Goal: Transaction & Acquisition: Purchase product/service

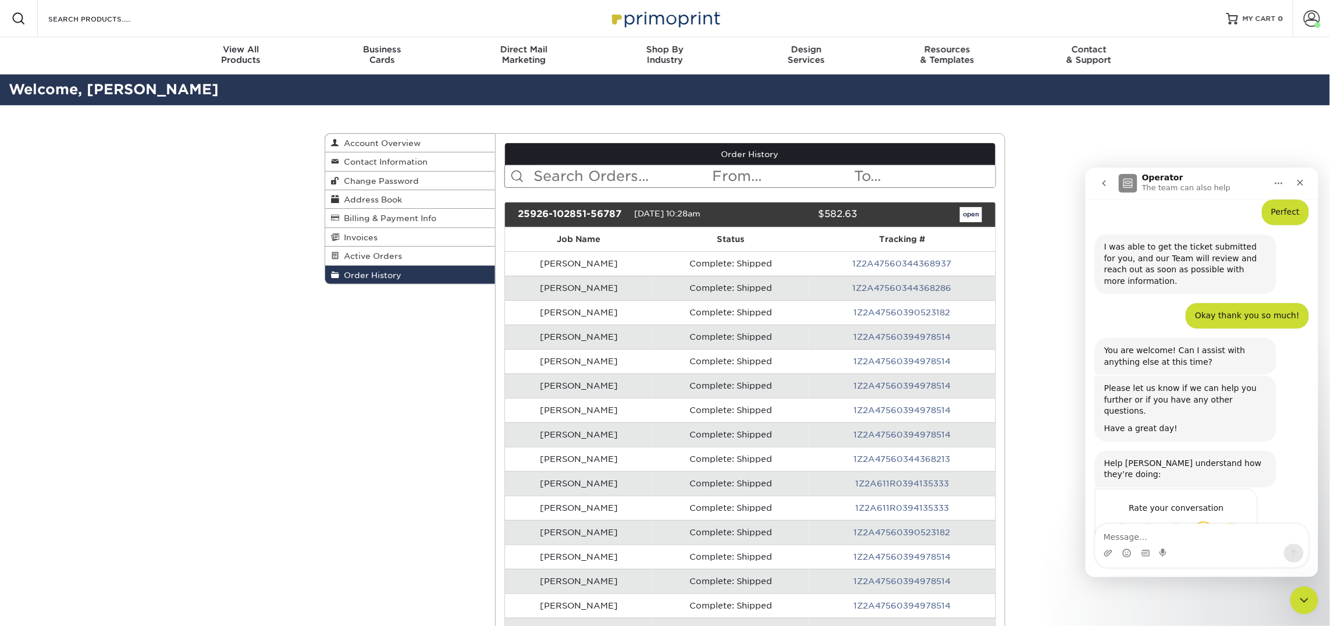
click at [1199, 520] on span "Great" at bounding box center [1202, 530] width 21 height 21
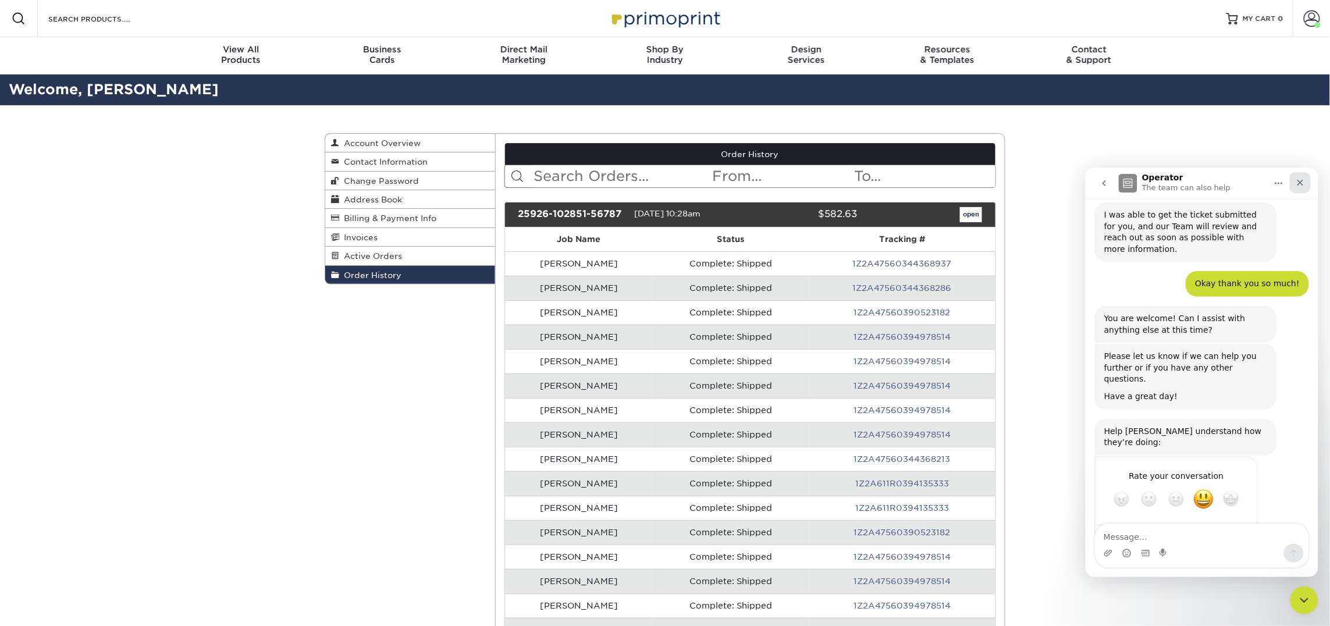
click at [1302, 181] on icon "Close" at bounding box center [1299, 181] width 9 height 9
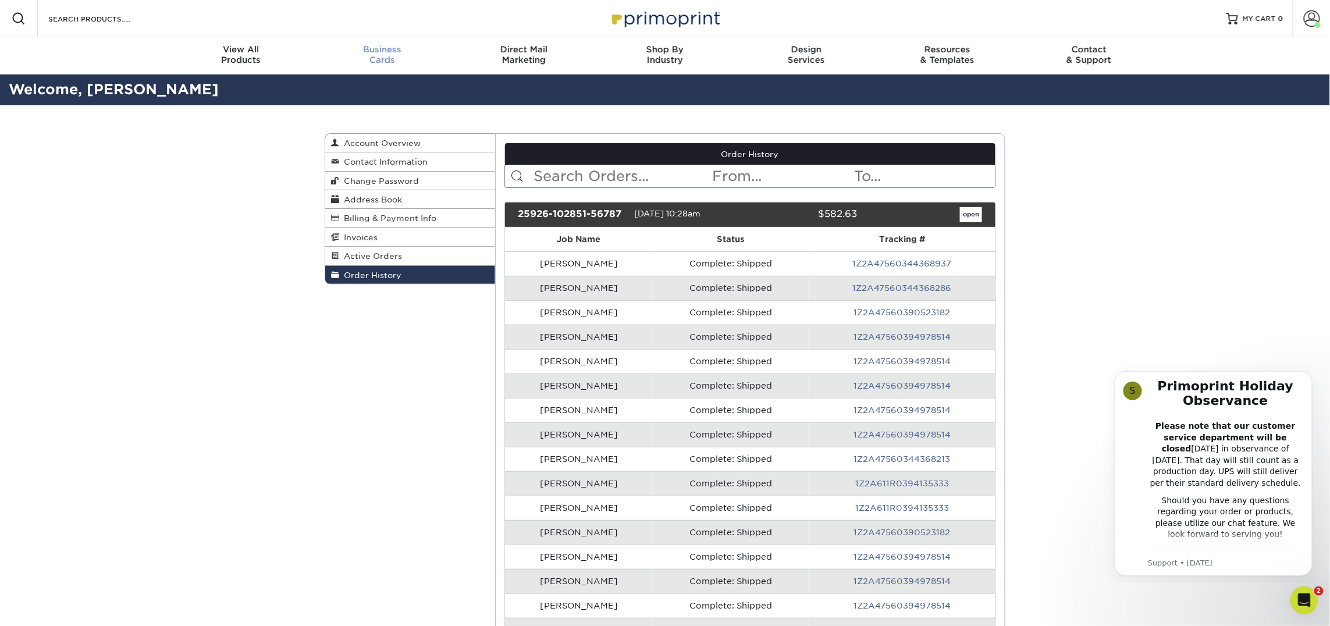
scroll to position [1, 0]
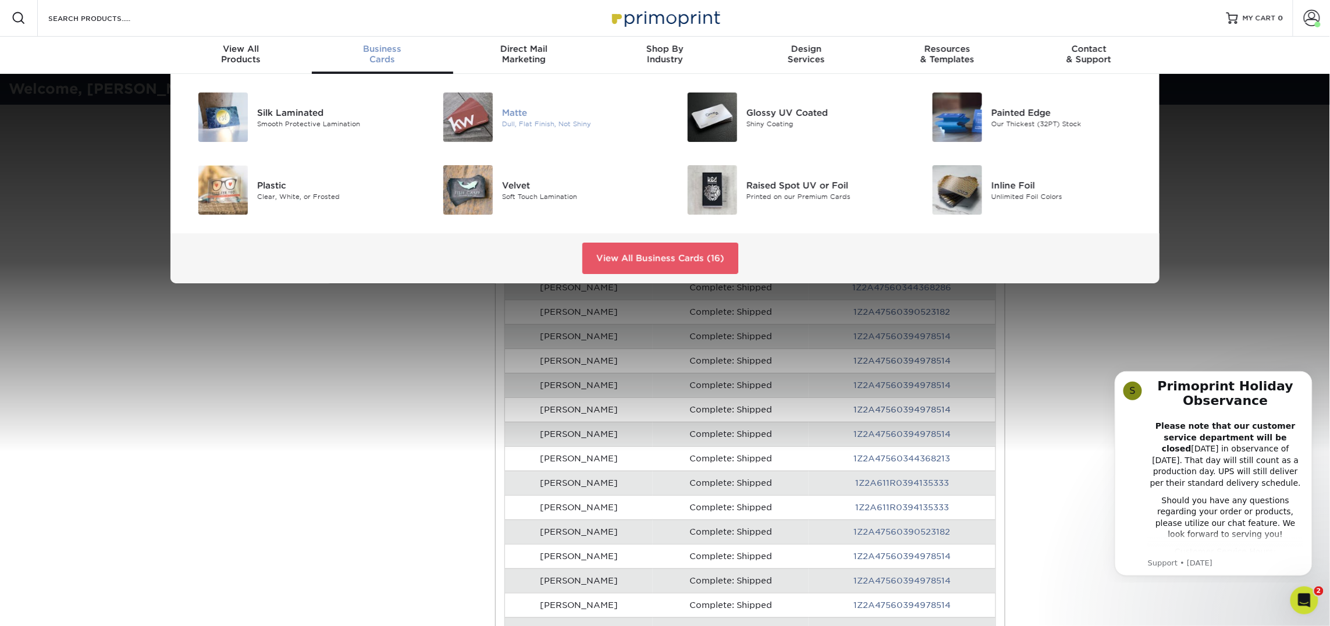
click at [487, 113] on img at bounding box center [467, 116] width 49 height 49
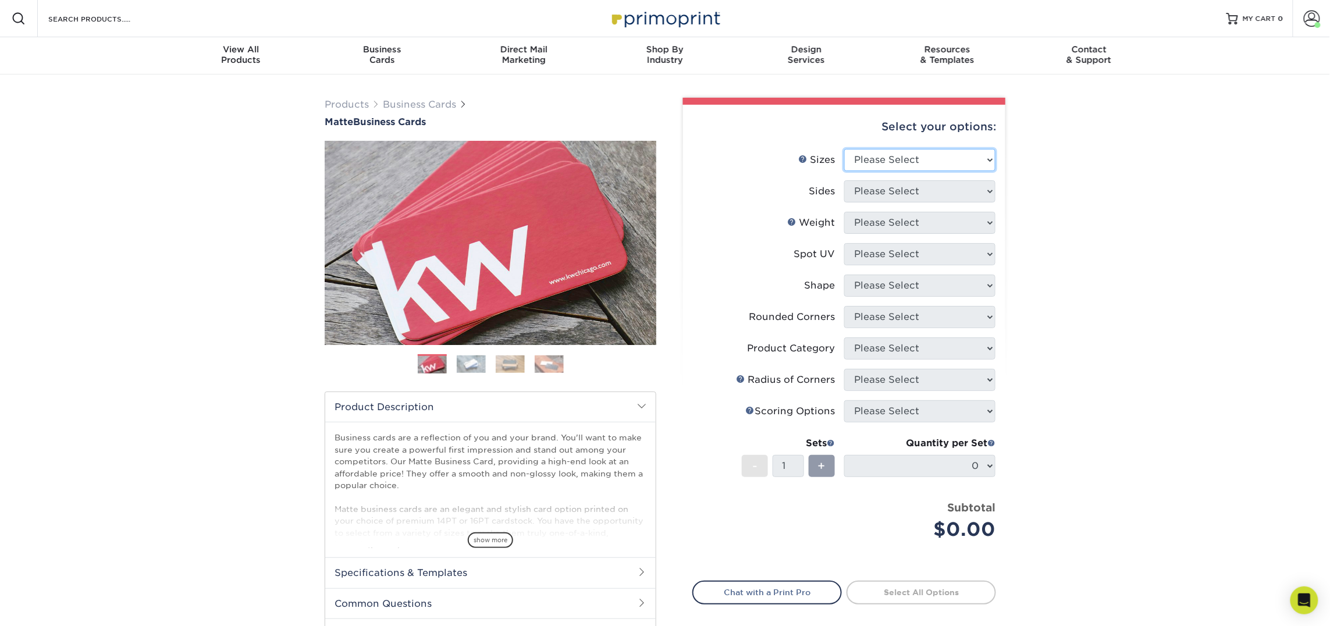
click at [885, 155] on select "Please Select 1.5" x 3.5" - Mini 1.75" x 3.5" - Mini 2" x 2" - Square 2" x 3" -…" at bounding box center [919, 160] width 151 height 22
select select "2.00x3.50"
click at [844, 149] on select "Please Select 1.5" x 3.5" - Mini 1.75" x 3.5" - Mini 2" x 2" - Square 2" x 3" -…" at bounding box center [919, 160] width 151 height 22
click at [910, 190] on select "Please Select Print Both Sides Print Front Only" at bounding box center [919, 191] width 151 height 22
select select "13abbda7-1d64-4f25-8bb2-c179b224825d"
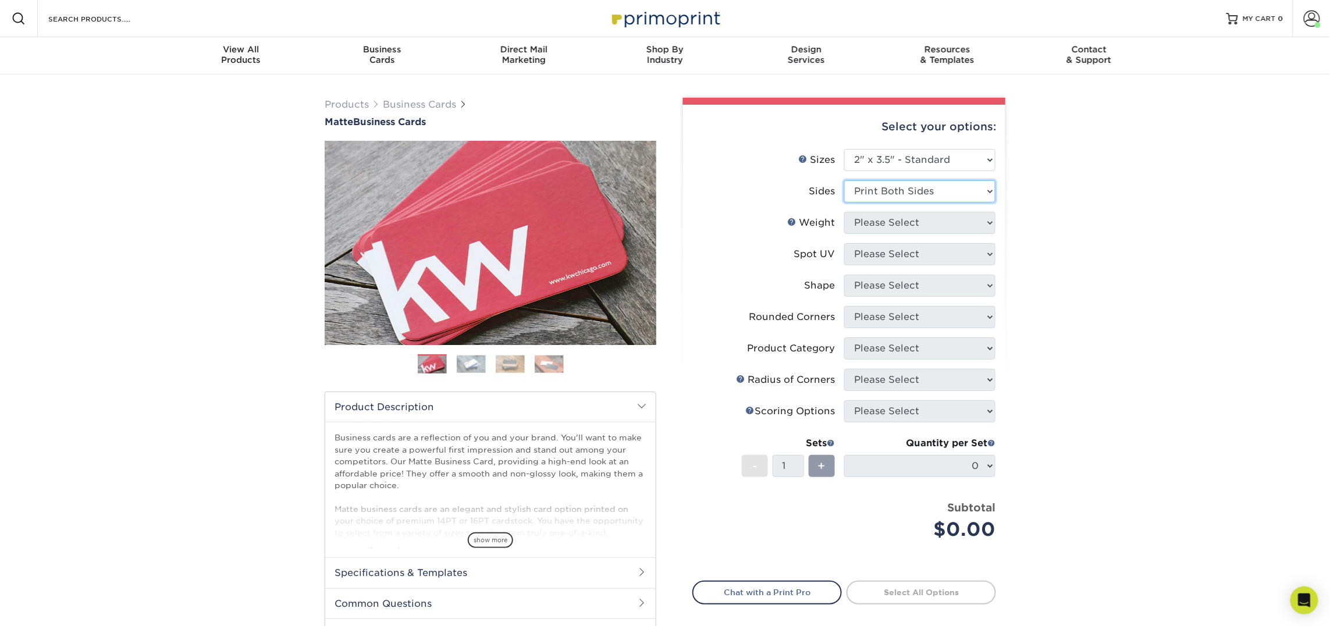
click at [844, 180] on select "Please Select Print Both Sides Print Front Only" at bounding box center [919, 191] width 151 height 22
click at [908, 217] on select "Please Select 16PT 14PT" at bounding box center [919, 223] width 151 height 22
select select "16PT"
click at [844, 212] on select "Please Select 16PT 14PT" at bounding box center [919, 223] width 151 height 22
click at [902, 255] on select "Please Select No Spot UV Front and Back (Both Sides) Front Only Back Only" at bounding box center [919, 254] width 151 height 22
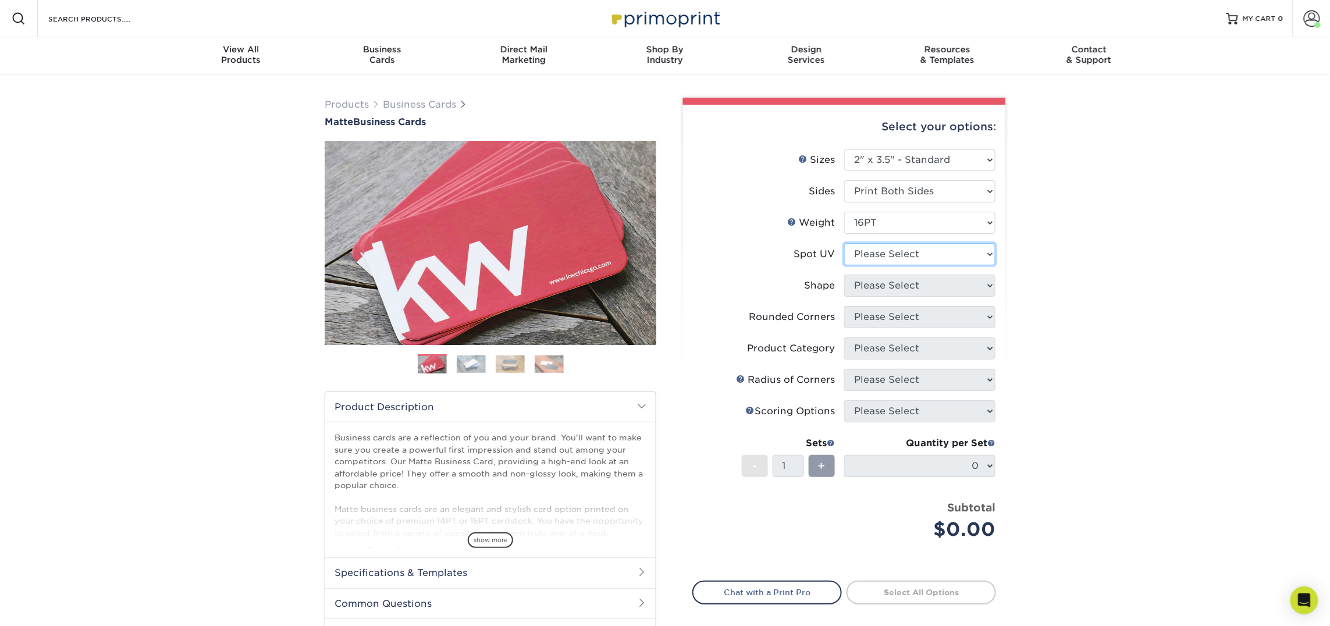
select select "3"
click at [844, 243] on select "Please Select No Spot UV Front and Back (Both Sides) Front Only Back Only" at bounding box center [919, 254] width 151 height 22
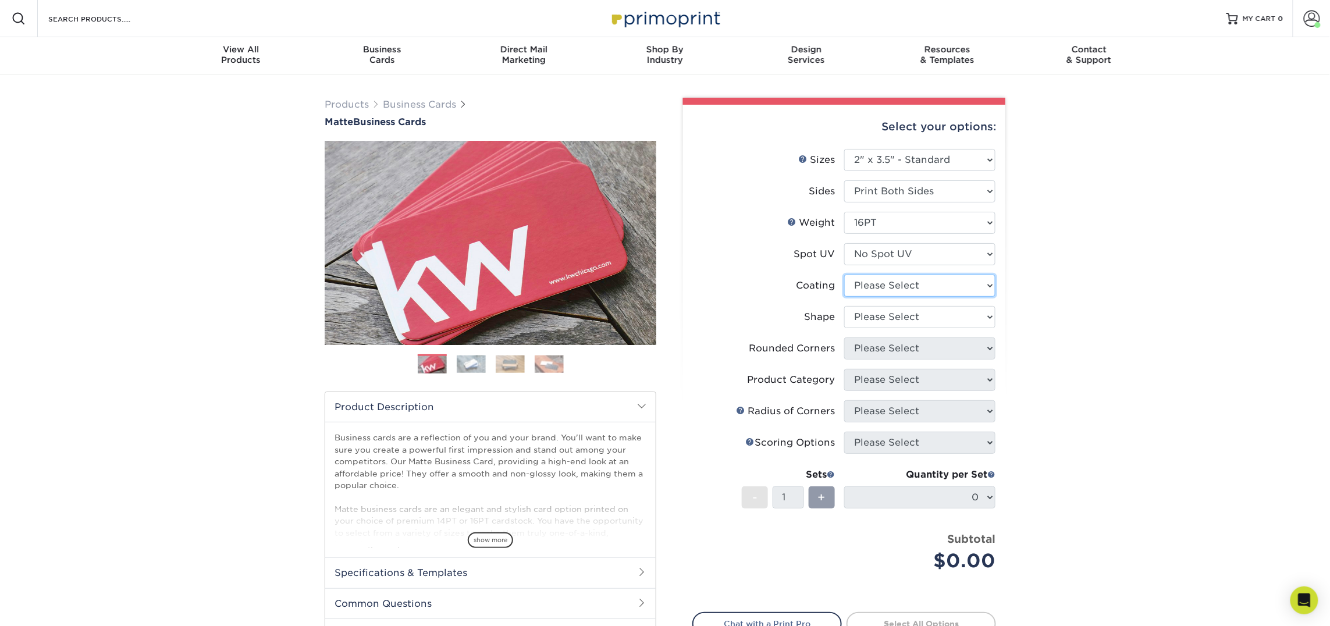
click at [904, 290] on select at bounding box center [919, 286] width 151 height 22
select select "121bb7b5-3b4d-429f-bd8d-bbf80e953313"
click at [844, 275] on select at bounding box center [919, 286] width 151 height 22
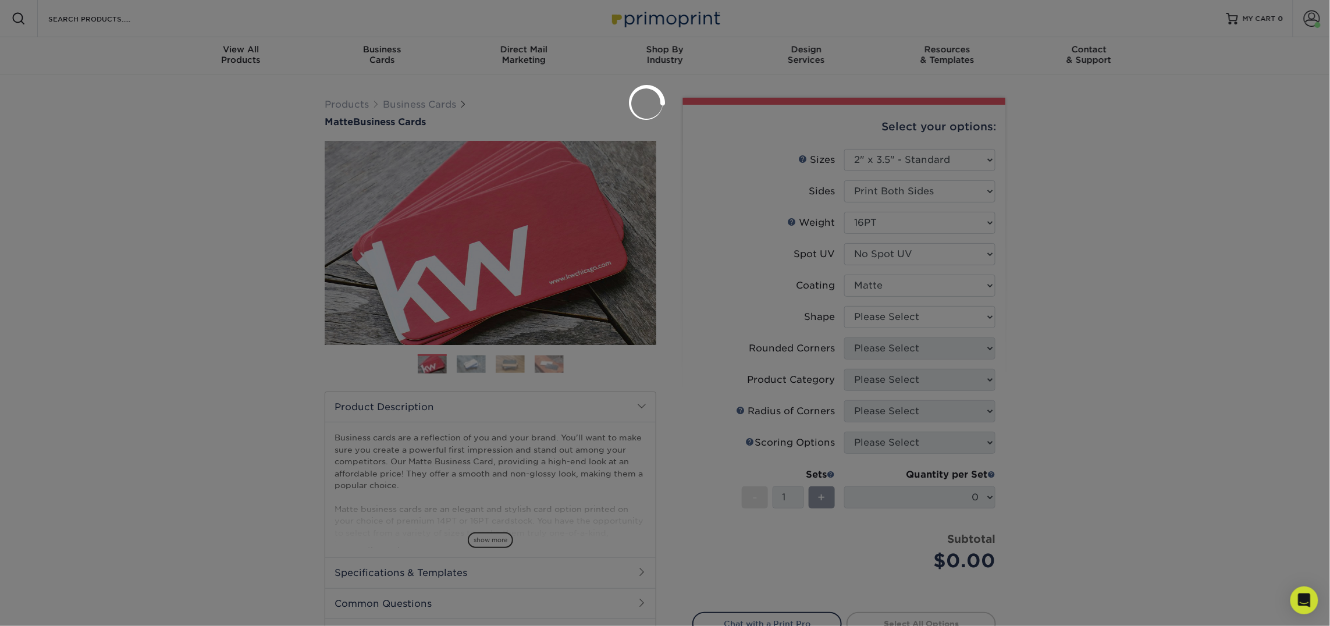
click at [905, 315] on div at bounding box center [665, 313] width 1330 height 626
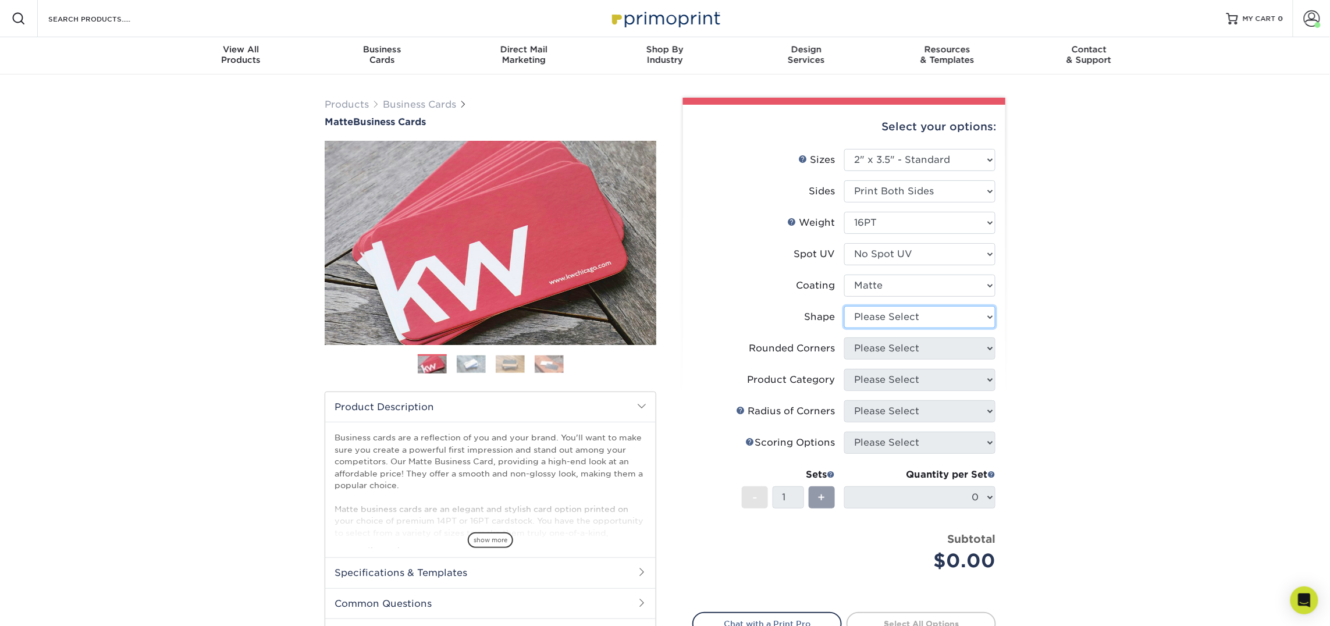
click at [905, 315] on select "Please Select Standard Oval" at bounding box center [919, 317] width 151 height 22
select select "standard"
click at [844, 306] on select "Please Select Standard Oval" at bounding box center [919, 317] width 151 height 22
click at [906, 358] on li "Rounded Corners Please Select Yes - Round 2 Corners Yes - Round 4 Corners No" at bounding box center [844, 352] width 302 height 31
click at [914, 351] on select "Please Select Yes - Round 2 Corners Yes - Round 4 Corners No" at bounding box center [919, 348] width 151 height 22
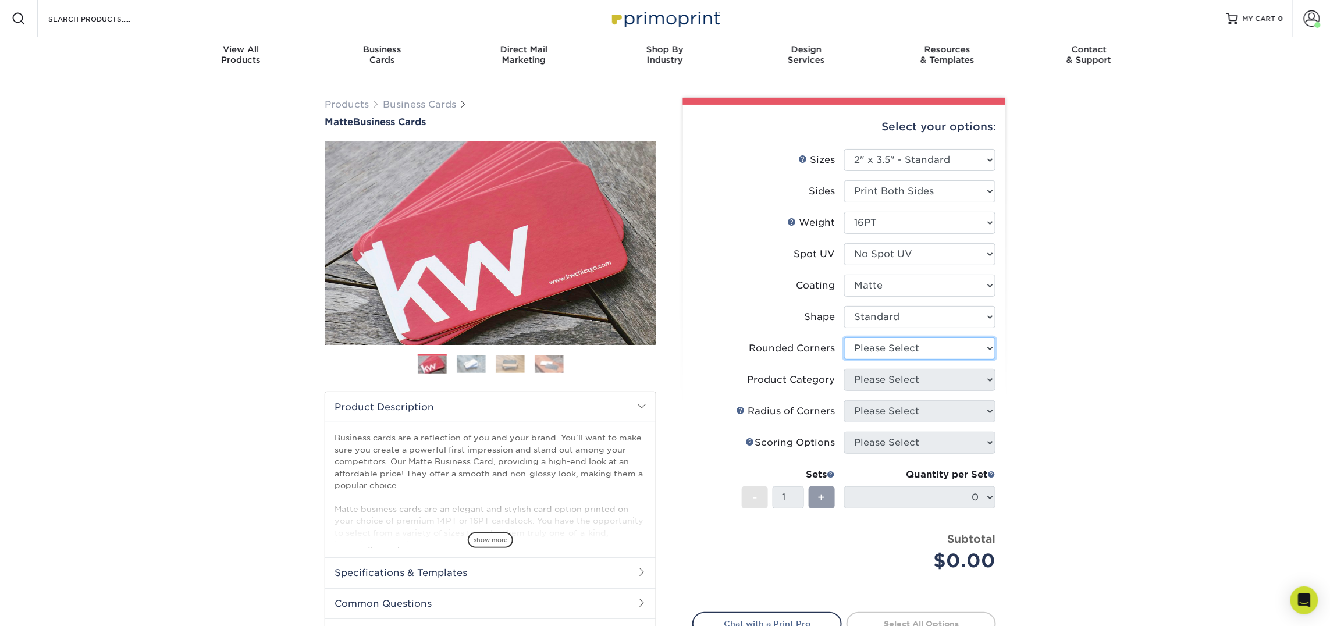
select select "0"
click at [844, 337] on select "Please Select Yes - Round 2 Corners Yes - Round 4 Corners No" at bounding box center [919, 348] width 151 height 22
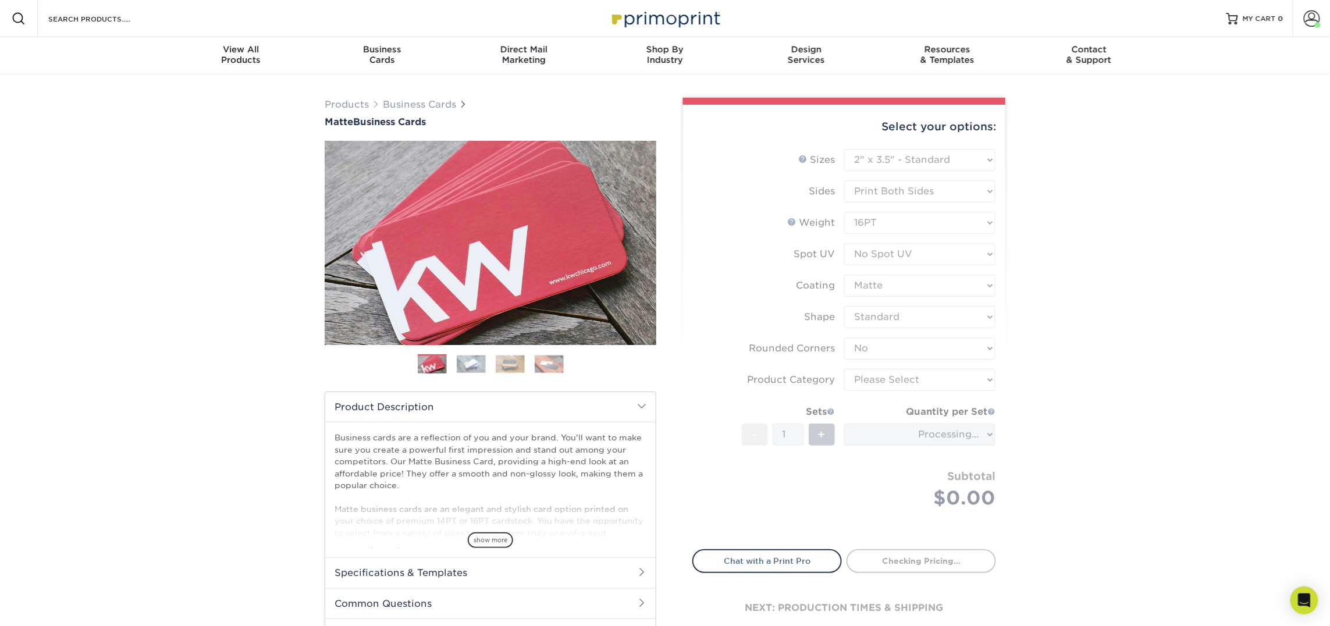
click at [923, 380] on form "Sizes Help Sizes Please Select 1.5" x 3.5" - Mini 1.75" x 3.5" - Mini 2" x 2" -…" at bounding box center [844, 342] width 304 height 387
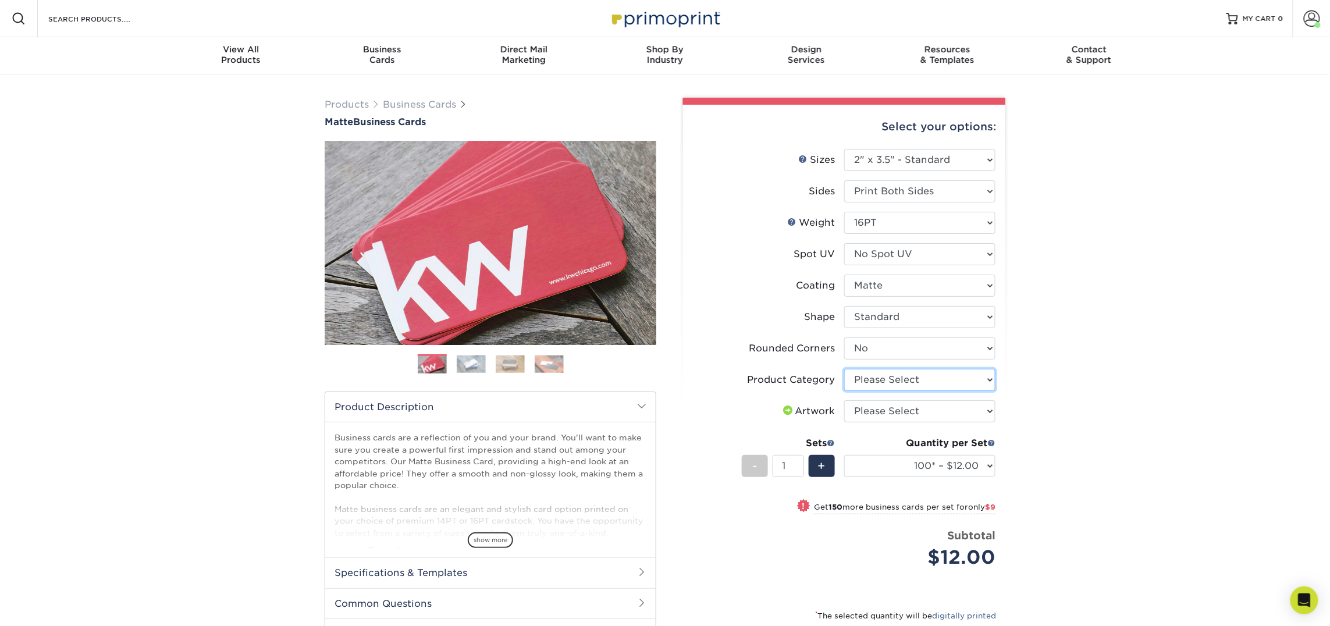
click at [923, 379] on select "Please Select Business Cards" at bounding box center [919, 380] width 151 height 22
select select "3b5148f1-0588-4f88-a218-97bcfdce65c1"
click at [844, 369] on select "Please Select Business Cards" at bounding box center [919, 380] width 151 height 22
click at [924, 407] on select "Please Select I will upload files I need a design - $100" at bounding box center [919, 411] width 151 height 22
select select "upload"
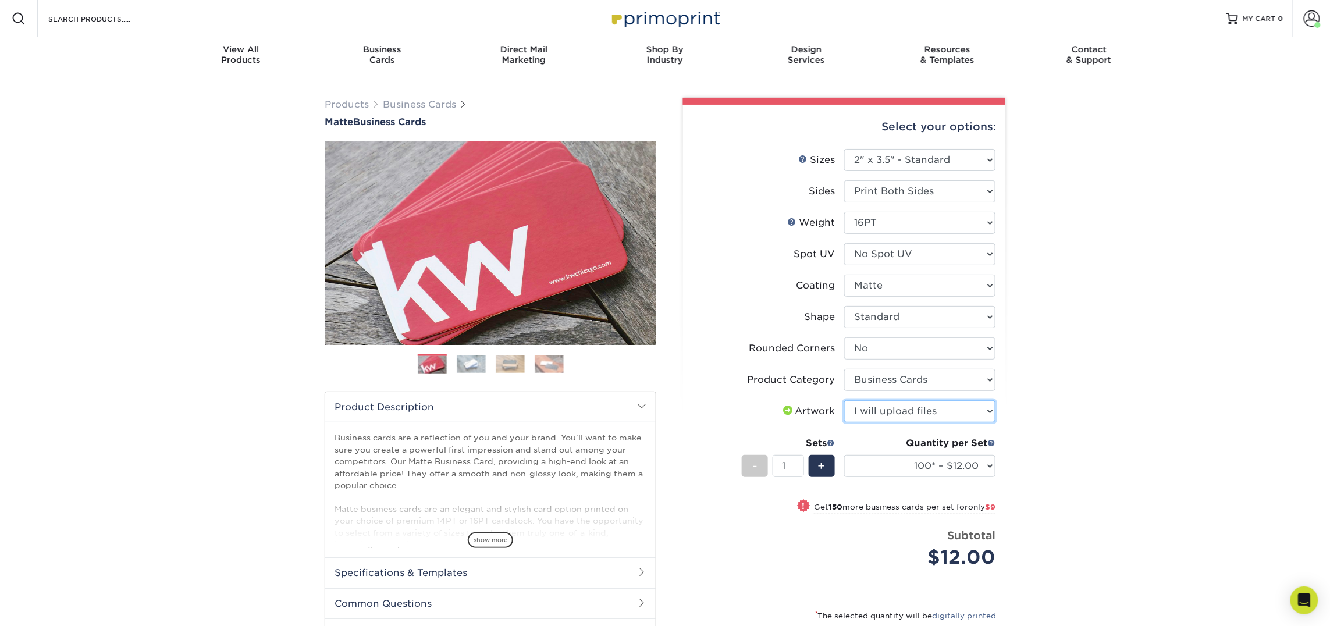
click at [844, 400] on select "Please Select I will upload files I need a design - $100" at bounding box center [919, 411] width 151 height 22
click at [924, 469] on select "100* – $12.00 250* – $21.00 500 – $42.00 1000 – $53.00 2500 – $95.00 5000 – $18…" at bounding box center [919, 466] width 151 height 22
select select "250* – $21.00"
click at [844, 455] on select "100* – $12.00 250* – $21.00 500 – $42.00 1000 – $53.00 2500 – $95.00 5000 – $18…" at bounding box center [919, 466] width 151 height 22
click at [1049, 482] on div "Products Business Cards Matte Business Cards Previous Next 100 $ 9" at bounding box center [665, 420] width 1330 height 693
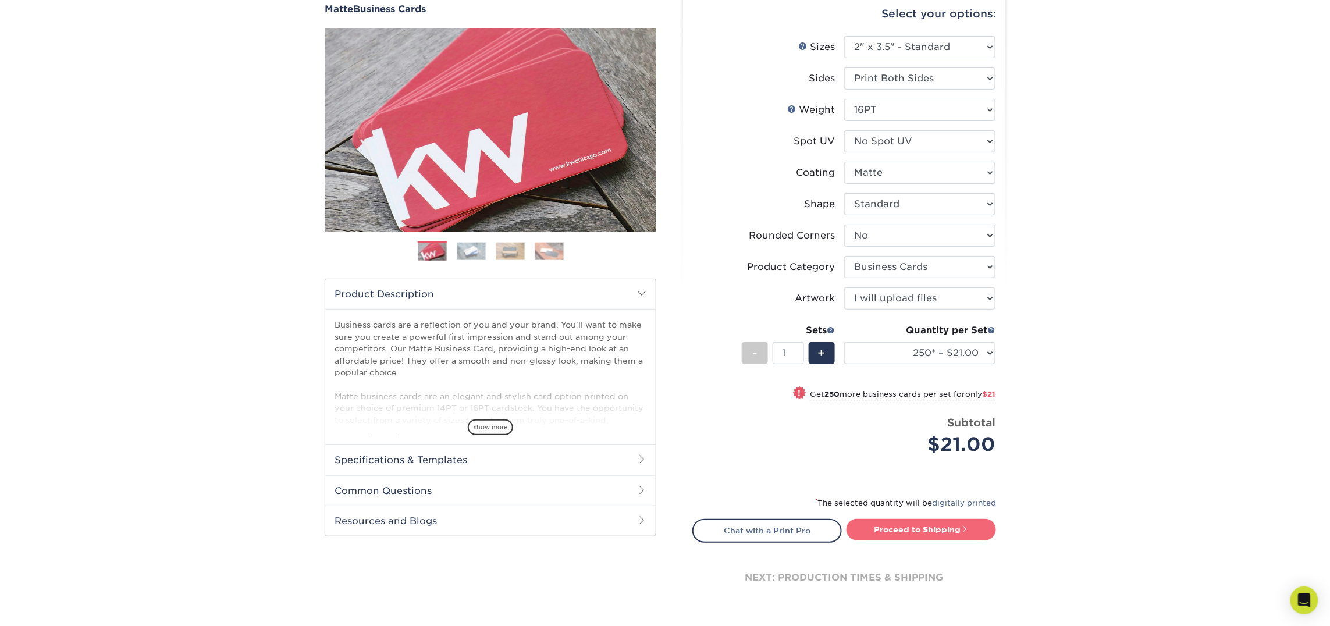
click at [953, 528] on link "Proceed to Shipping" at bounding box center [920, 529] width 149 height 21
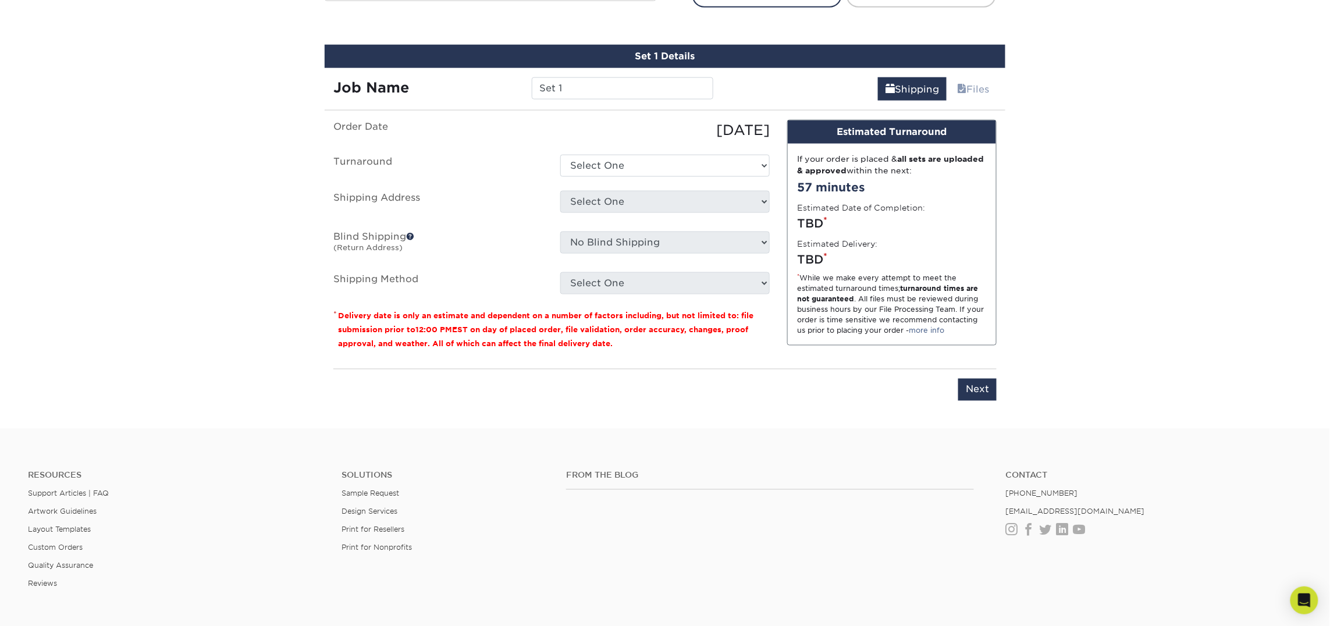
scroll to position [661, 0]
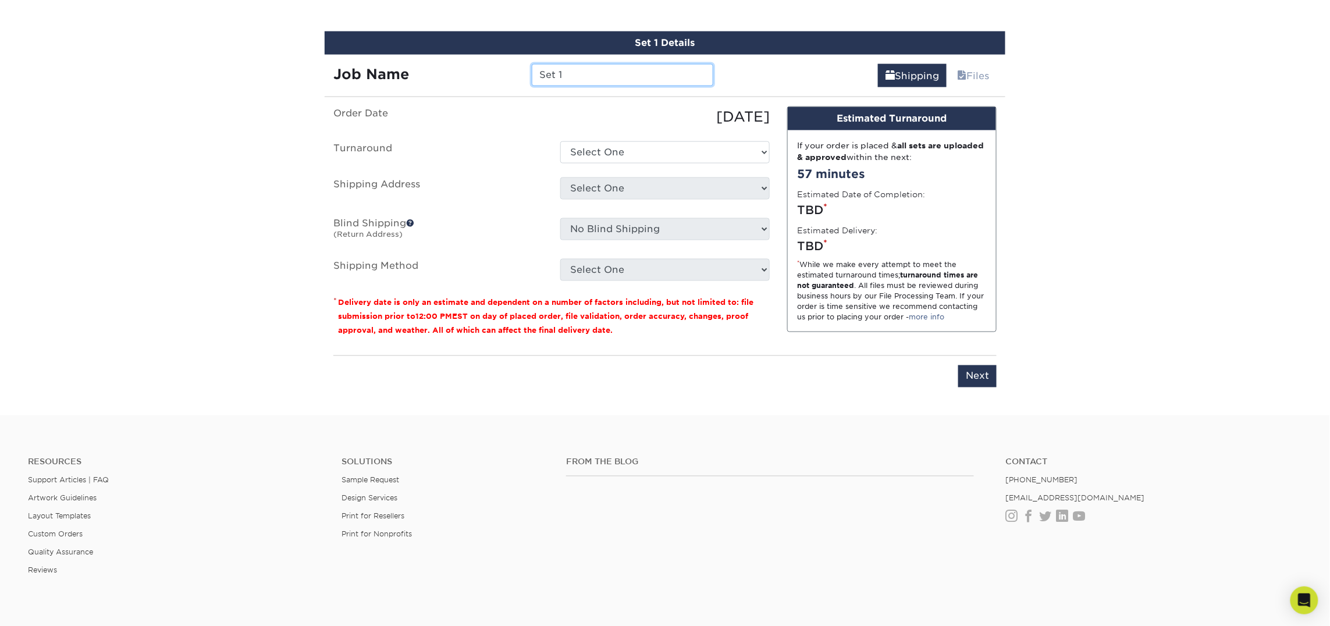
click at [554, 70] on input "Set 1" at bounding box center [622, 75] width 181 height 22
type input "[PERSON_NAME]"
click at [728, 147] on select "Select One 2-4 Business Days 2 Day Next Business Day" at bounding box center [664, 152] width 209 height 22
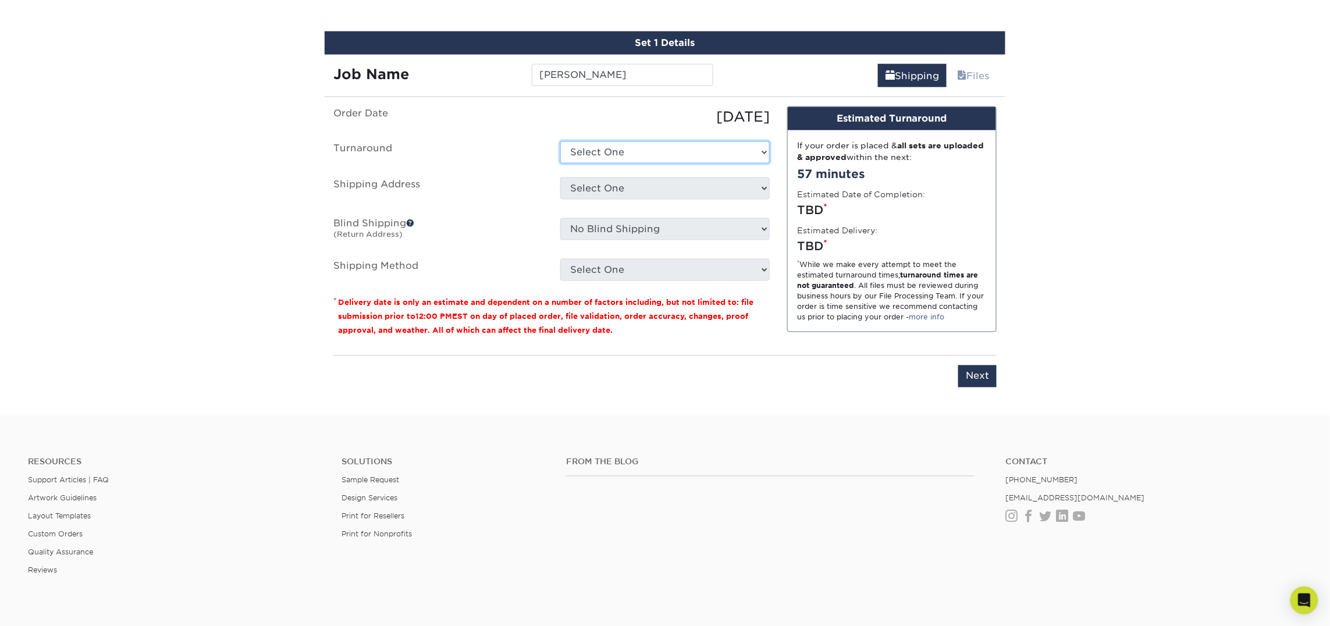
select select "23721297-b68b-4846-ba83-3171e6bd9d78"
click at [560, 141] on select "Select One 2-4 Business Days 2 Day Next Business Day" at bounding box center [664, 152] width 209 height 22
click at [708, 195] on select "Select One Atlanta Office Bingham Farms Byron Center Dawsonville, GA Office Dun…" at bounding box center [664, 188] width 209 height 22
select select "257129"
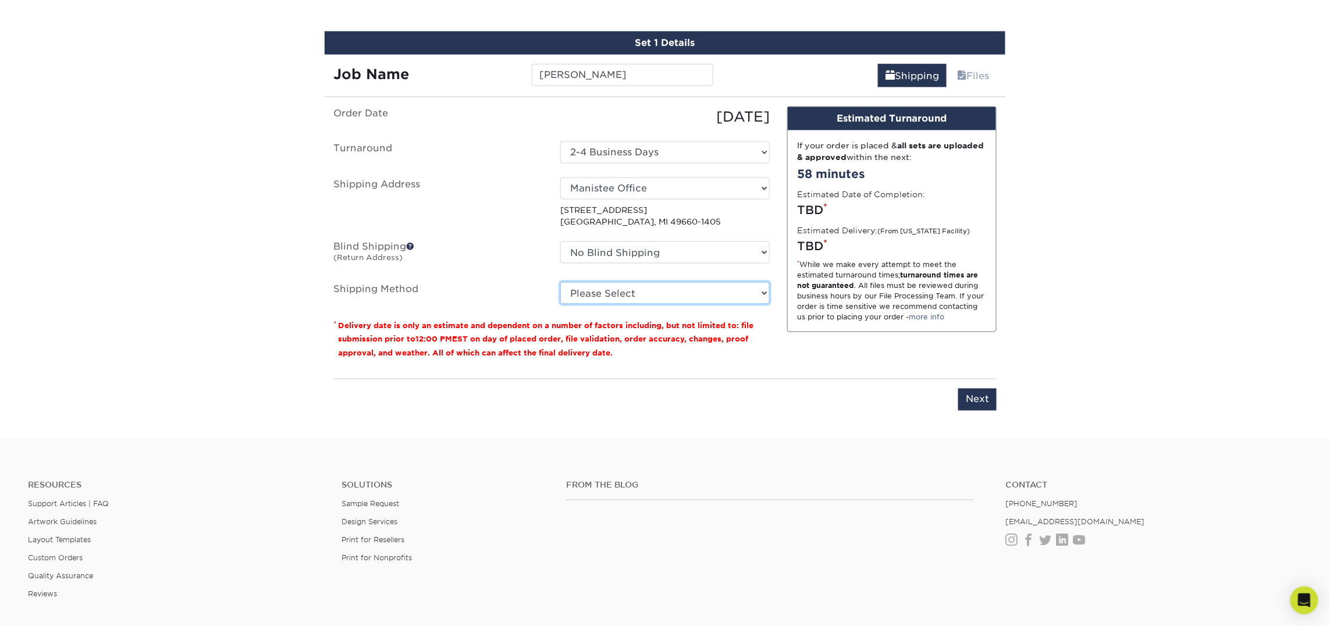
click at [700, 293] on select "Please Select Ground Shipping (+$7.84) 3 Day Shipping Service (+$18.69) 2 Day A…" at bounding box center [664, 293] width 209 height 22
select select "03"
click at [560, 282] on select "Please Select Ground Shipping (+$7.84) 3 Day Shipping Service (+$18.69) 2 Day A…" at bounding box center [664, 293] width 209 height 22
click at [962, 401] on input "Next" at bounding box center [977, 400] width 38 height 22
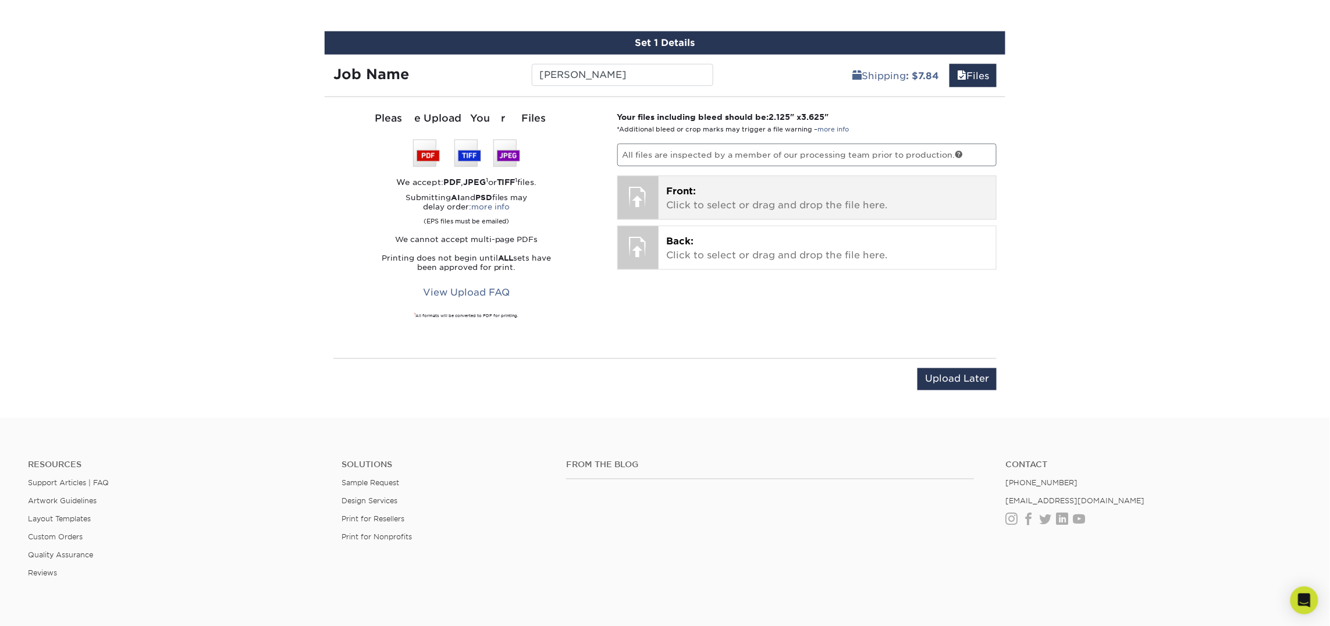
click at [788, 200] on p "Front: Click to select or drag and drop the file here." at bounding box center [828, 198] width 322 height 28
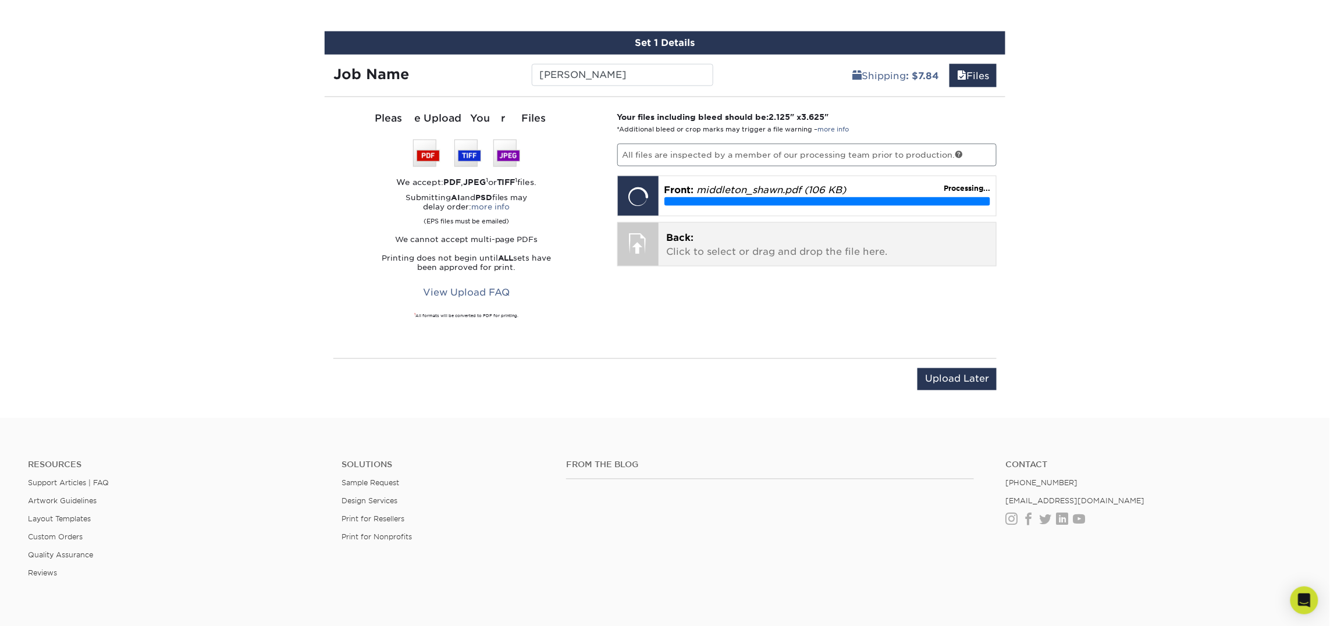
click at [720, 242] on p "Back: Click to select or drag and drop the file here." at bounding box center [828, 245] width 322 height 28
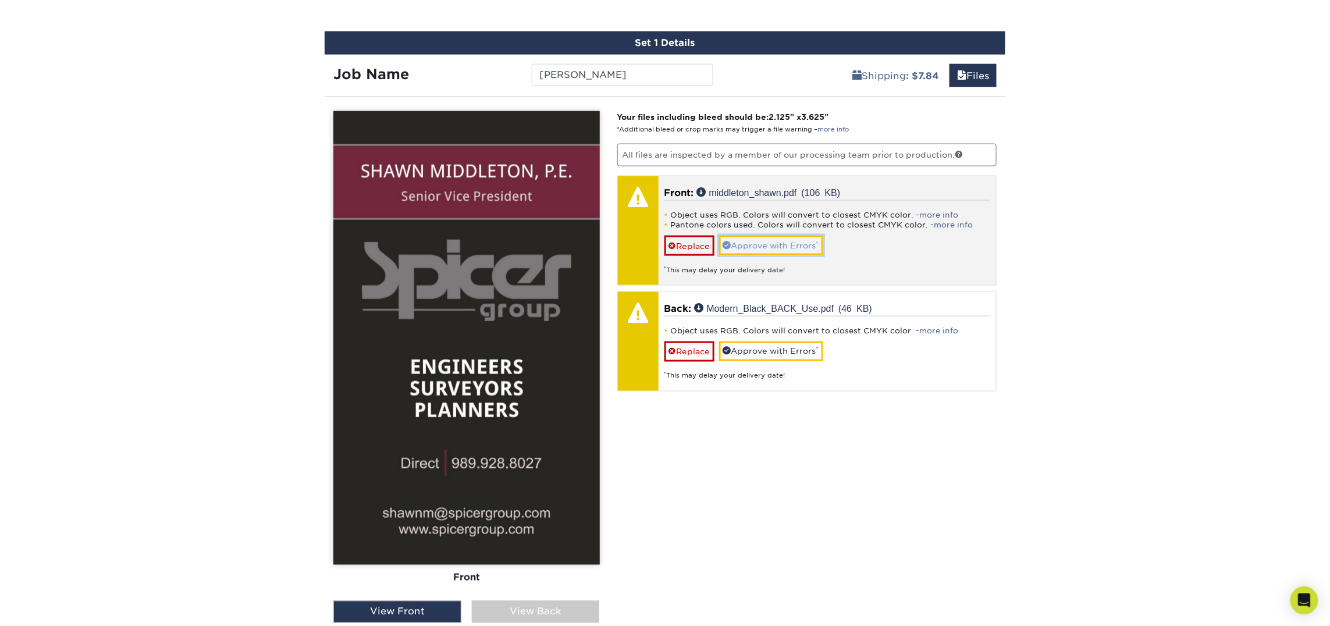
click at [746, 243] on link "Approve with Errors *" at bounding box center [771, 246] width 104 height 20
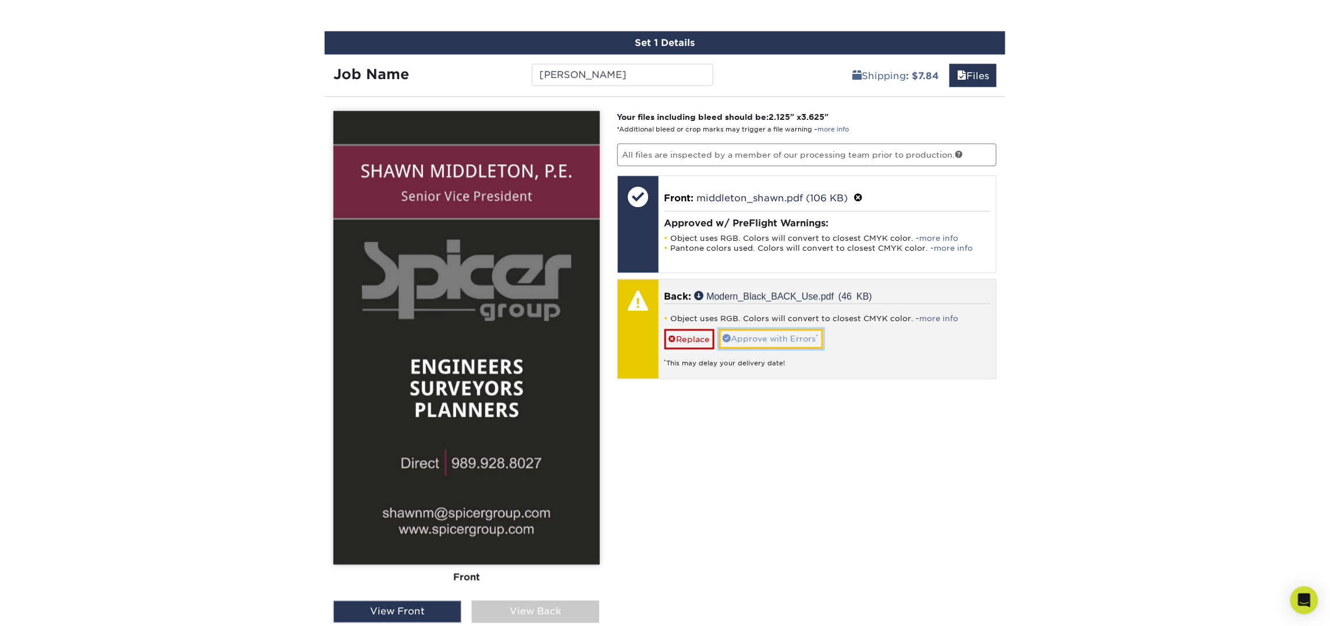
click at [768, 339] on link "Approve with Errors *" at bounding box center [771, 339] width 104 height 20
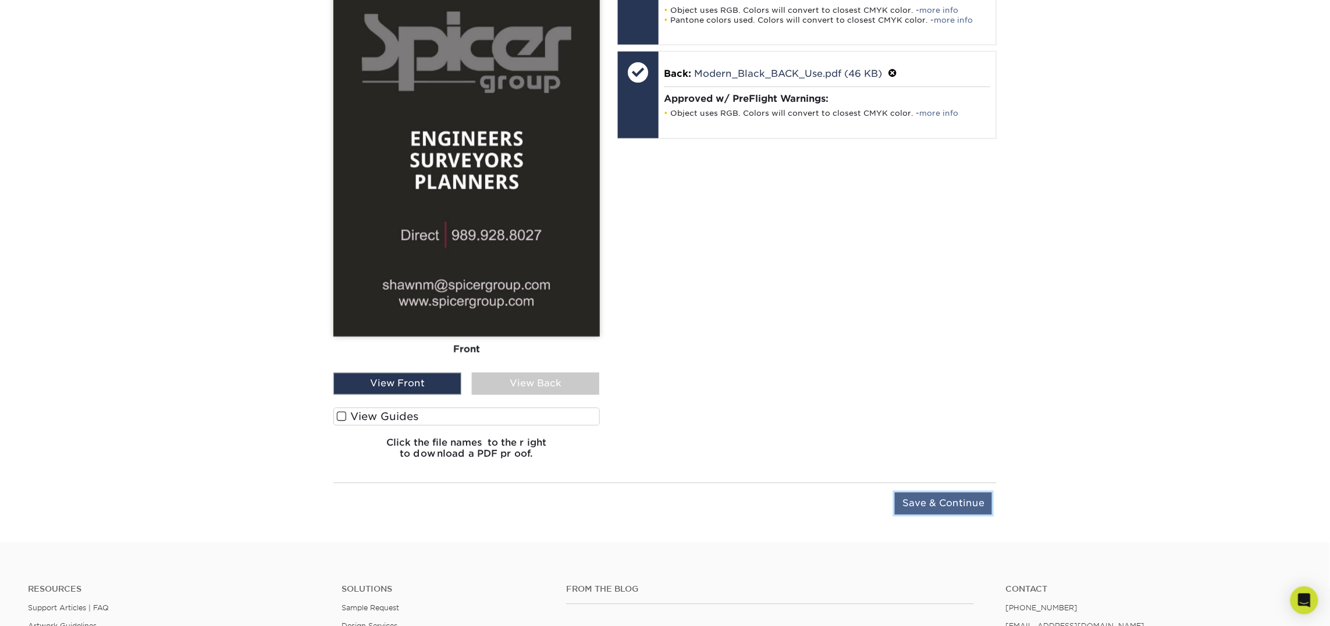
click at [927, 508] on input "Save & Continue" at bounding box center [943, 504] width 97 height 22
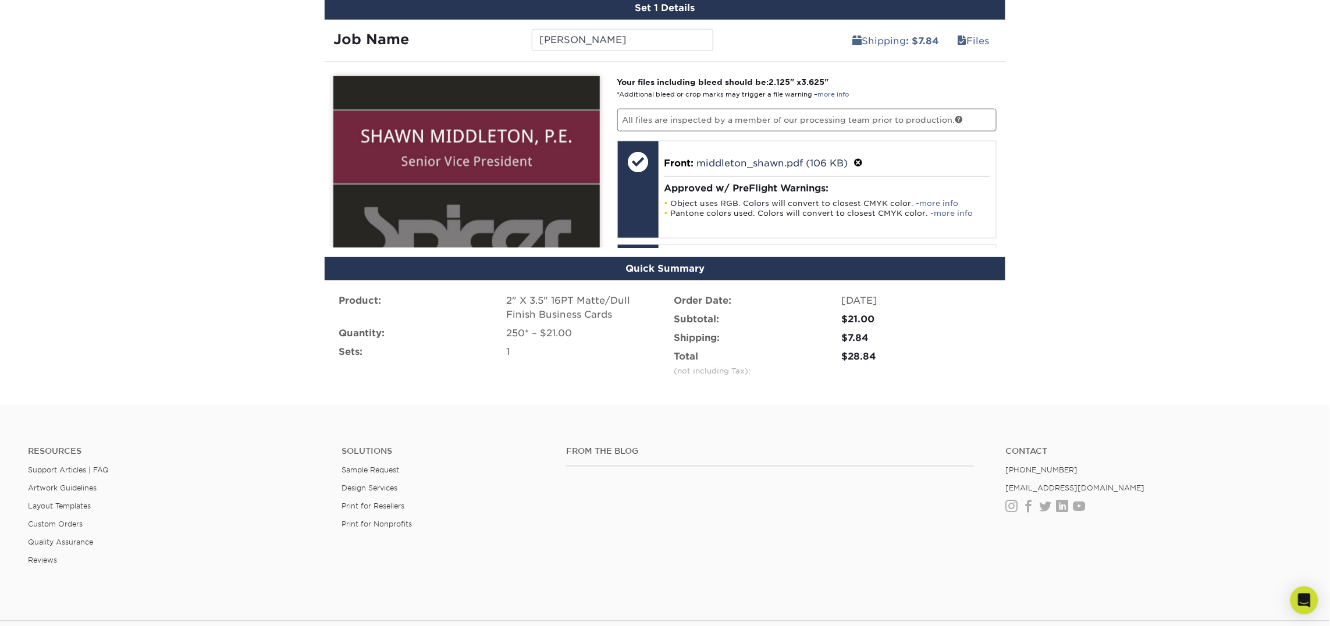
scroll to position [686, 0]
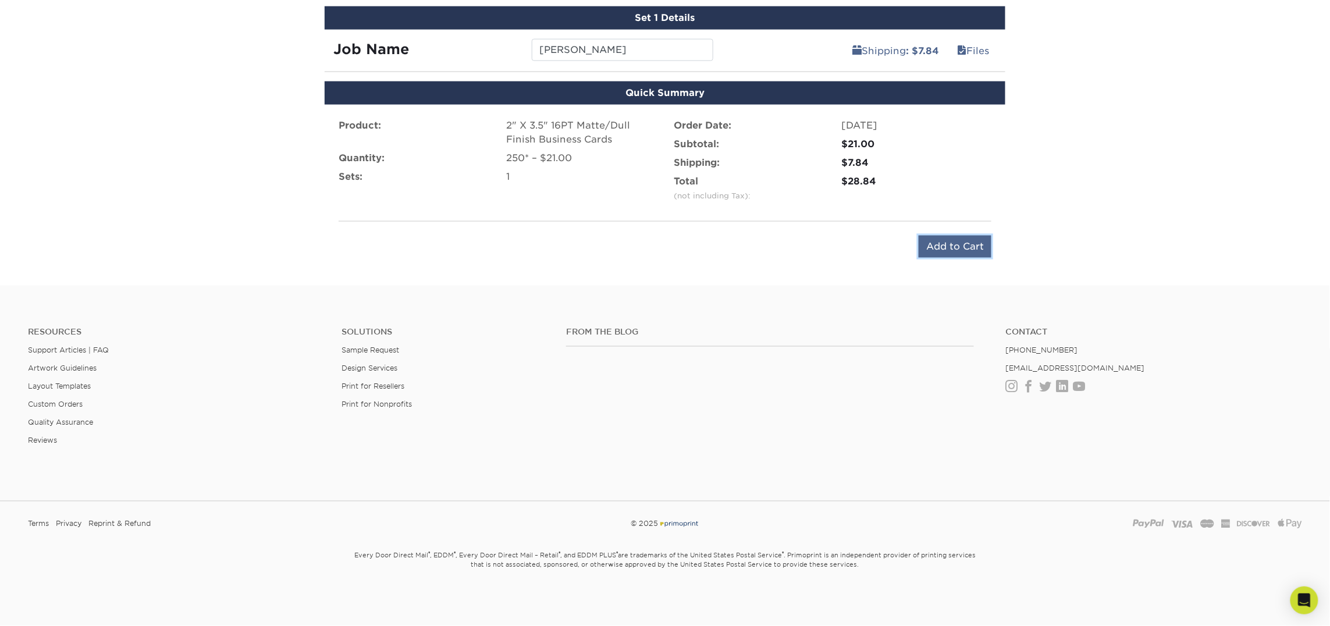
click at [936, 250] on input "Add to Cart" at bounding box center [954, 247] width 73 height 22
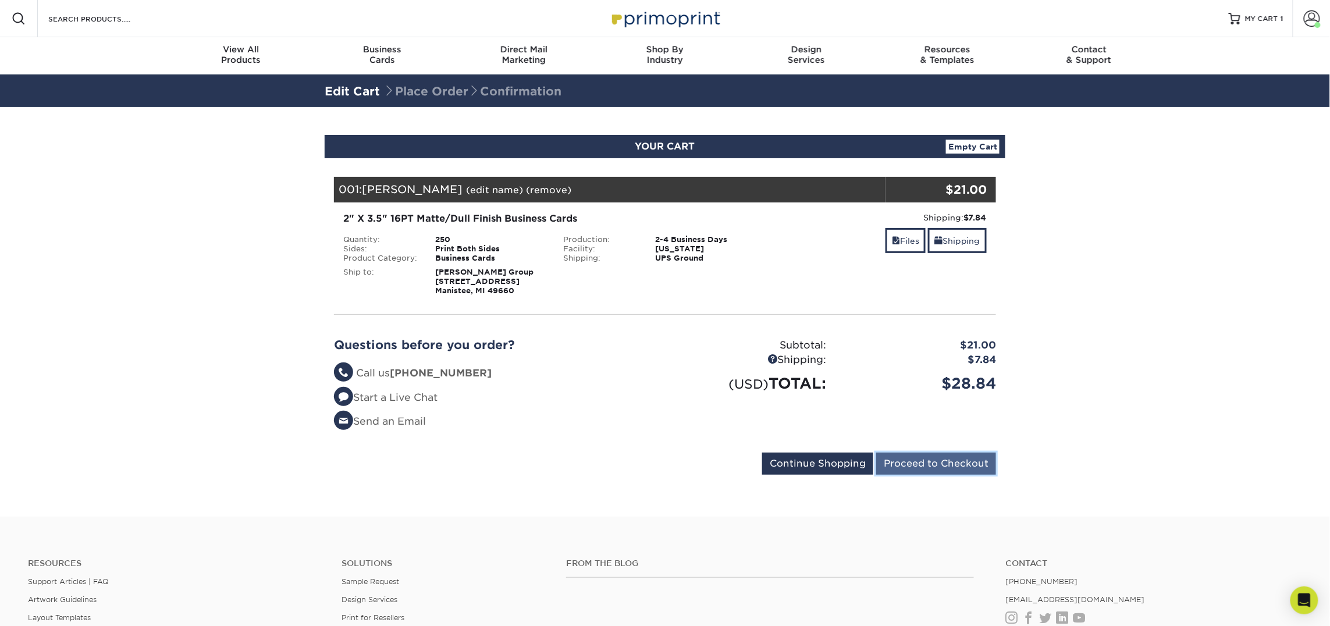
click at [975, 468] on input "Proceed to Checkout" at bounding box center [936, 464] width 120 height 22
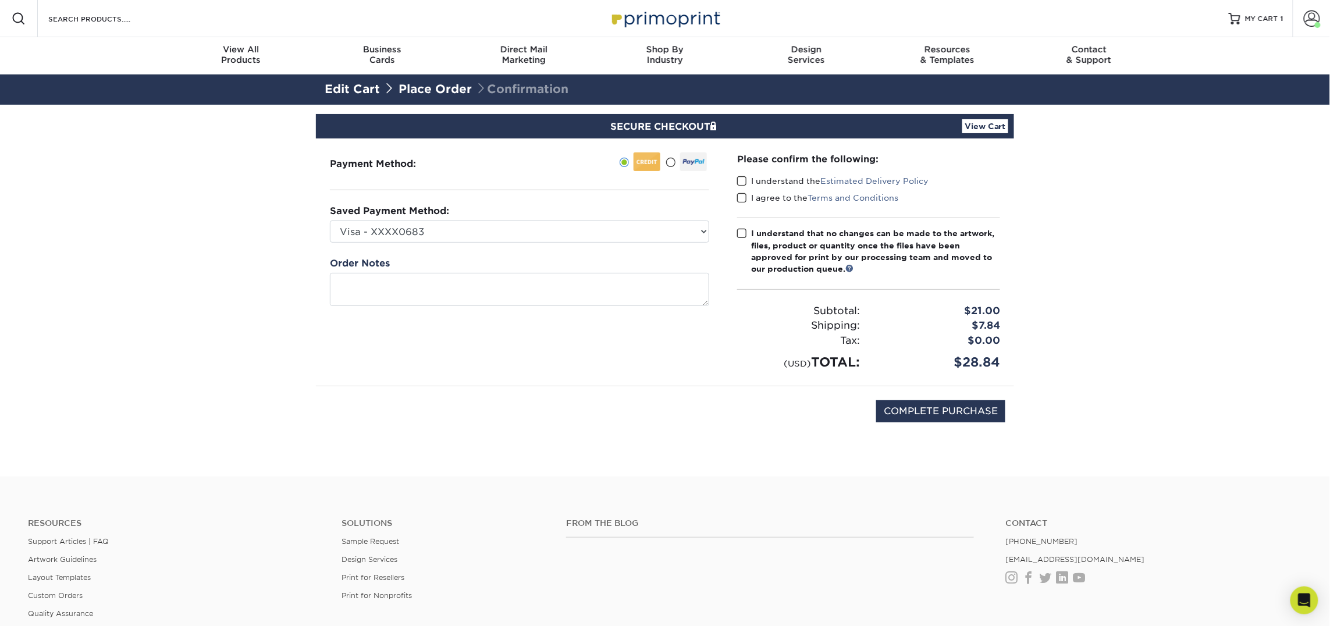
click at [743, 182] on span at bounding box center [742, 181] width 10 height 11
click at [0, 0] on input "I understand the Estimated Delivery Policy" at bounding box center [0, 0] width 0 height 0
click at [743, 197] on span at bounding box center [742, 198] width 10 height 11
click at [0, 0] on input "I agree to the Terms and Conditions" at bounding box center [0, 0] width 0 height 0
click at [740, 241] on label "I understand that no changes can be made to the artwork, files, product or quan…" at bounding box center [868, 251] width 263 height 48
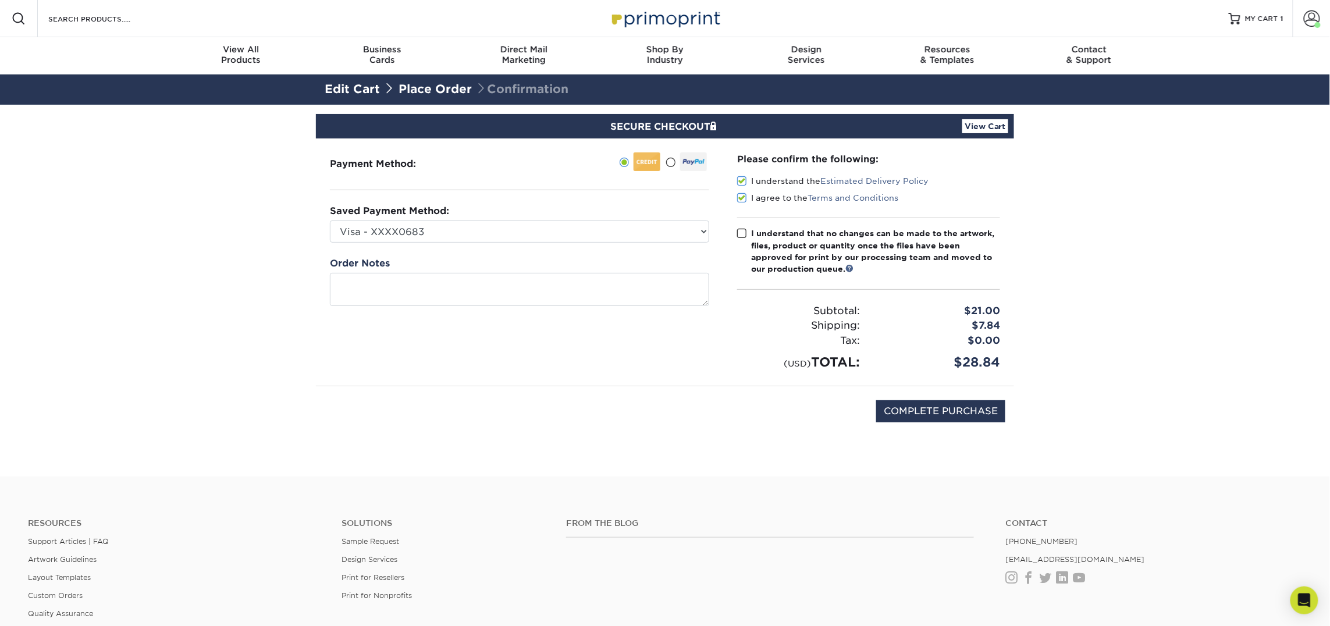
click at [0, 0] on input "I understand that no changes can be made to the artwork, files, product or quan…" at bounding box center [0, 0] width 0 height 0
click at [909, 413] on input "COMPLETE PURCHASE" at bounding box center [940, 411] width 129 height 22
type input "PROCESSING, PLEASE WAIT..."
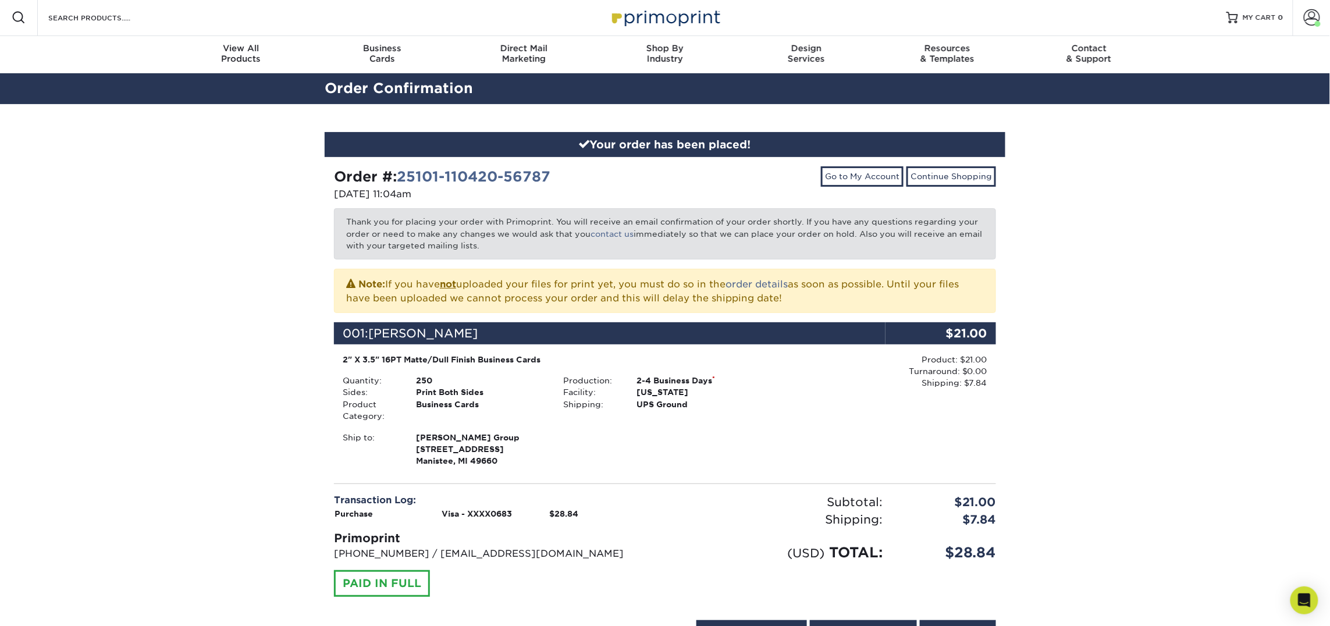
scroll to position [400, 0]
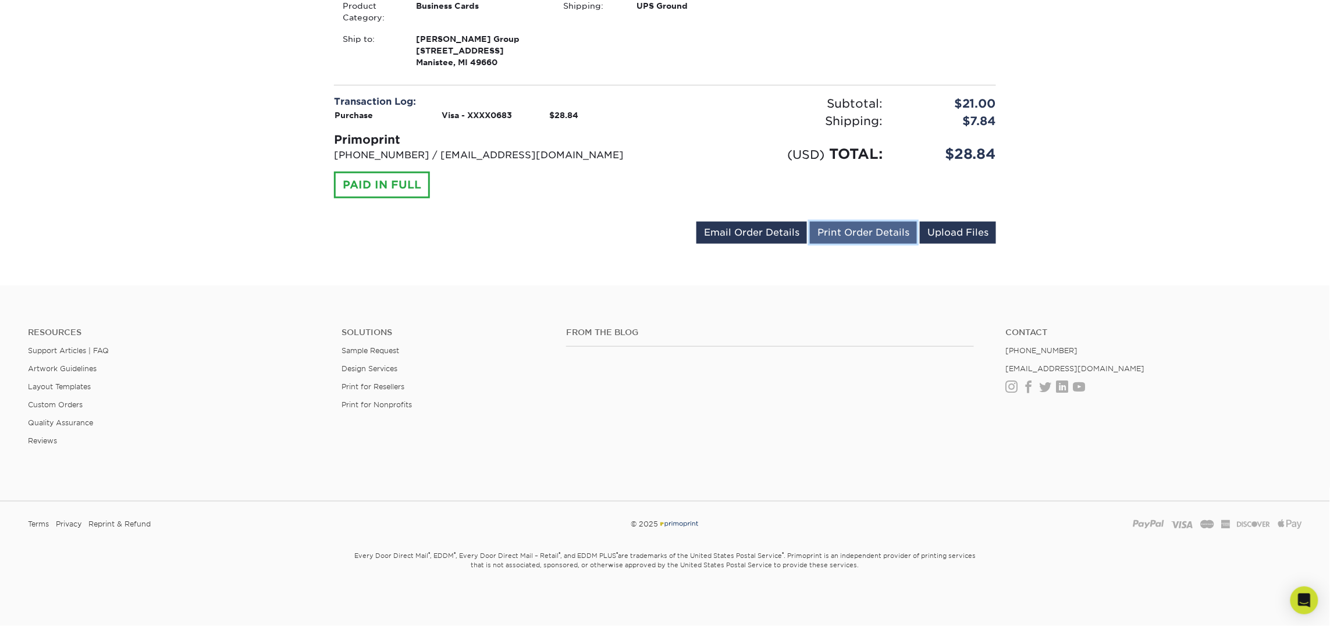
click at [852, 232] on link "Print Order Details" at bounding box center [863, 233] width 107 height 22
